Goal: Task Accomplishment & Management: Use online tool/utility

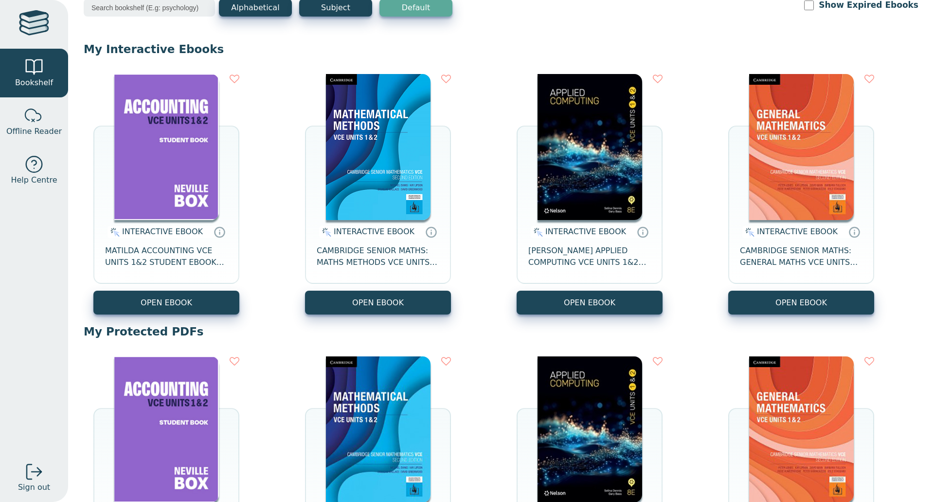
scroll to position [60, 0]
click at [131, 187] on img at bounding box center [166, 146] width 105 height 146
click at [814, 9] on input "Show Expired Ebooks" at bounding box center [809, 5] width 10 height 10
click at [814, 8] on input "Show Expired Ebooks" at bounding box center [809, 5] width 10 height 10
checkbox input "false"
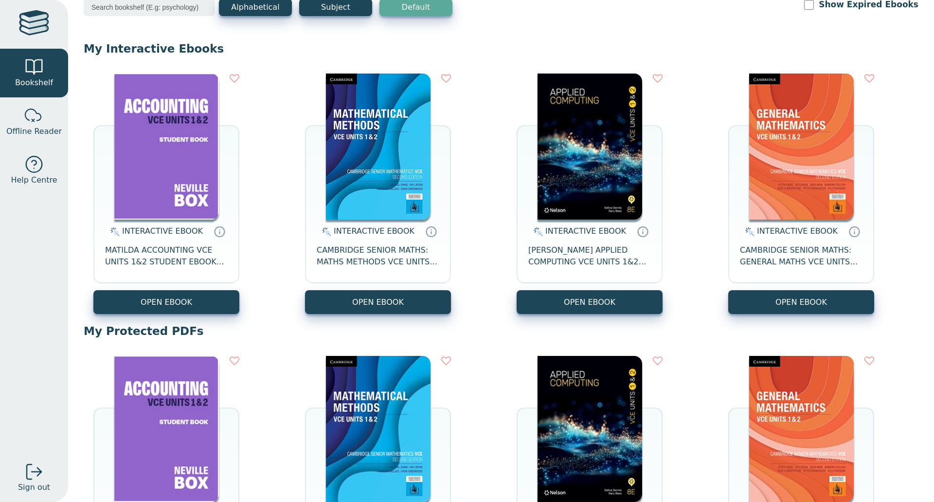
click at [190, 187] on img at bounding box center [166, 146] width 105 height 146
